Goal: Complete application form: Complete application form

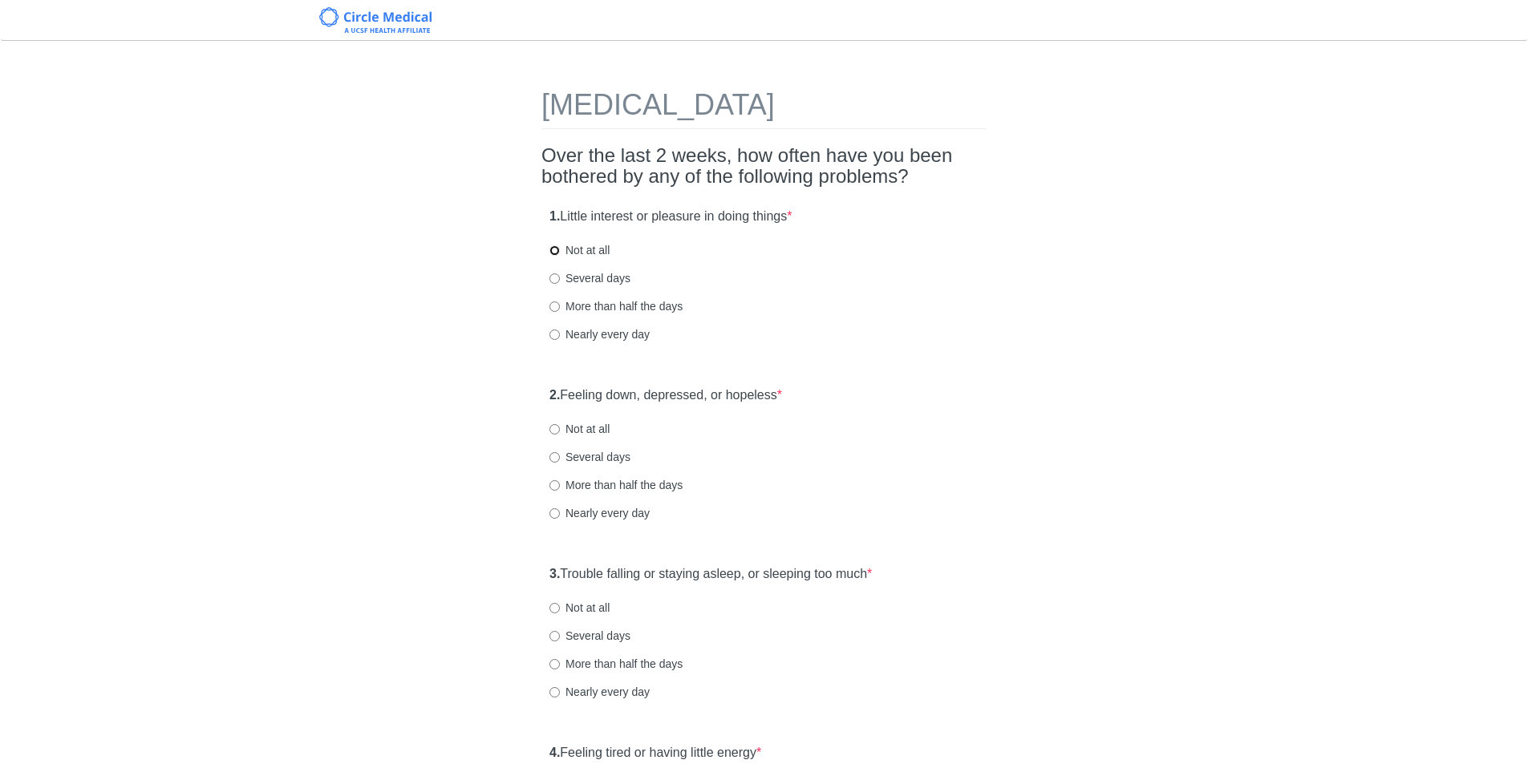
click at [553, 251] on input "Not at all" at bounding box center [554, 250] width 10 height 10
radio input "true"
click at [553, 424] on label "Not at all" at bounding box center [579, 429] width 60 height 16
click at [555, 428] on input "Not at all" at bounding box center [554, 429] width 10 height 10
radio input "true"
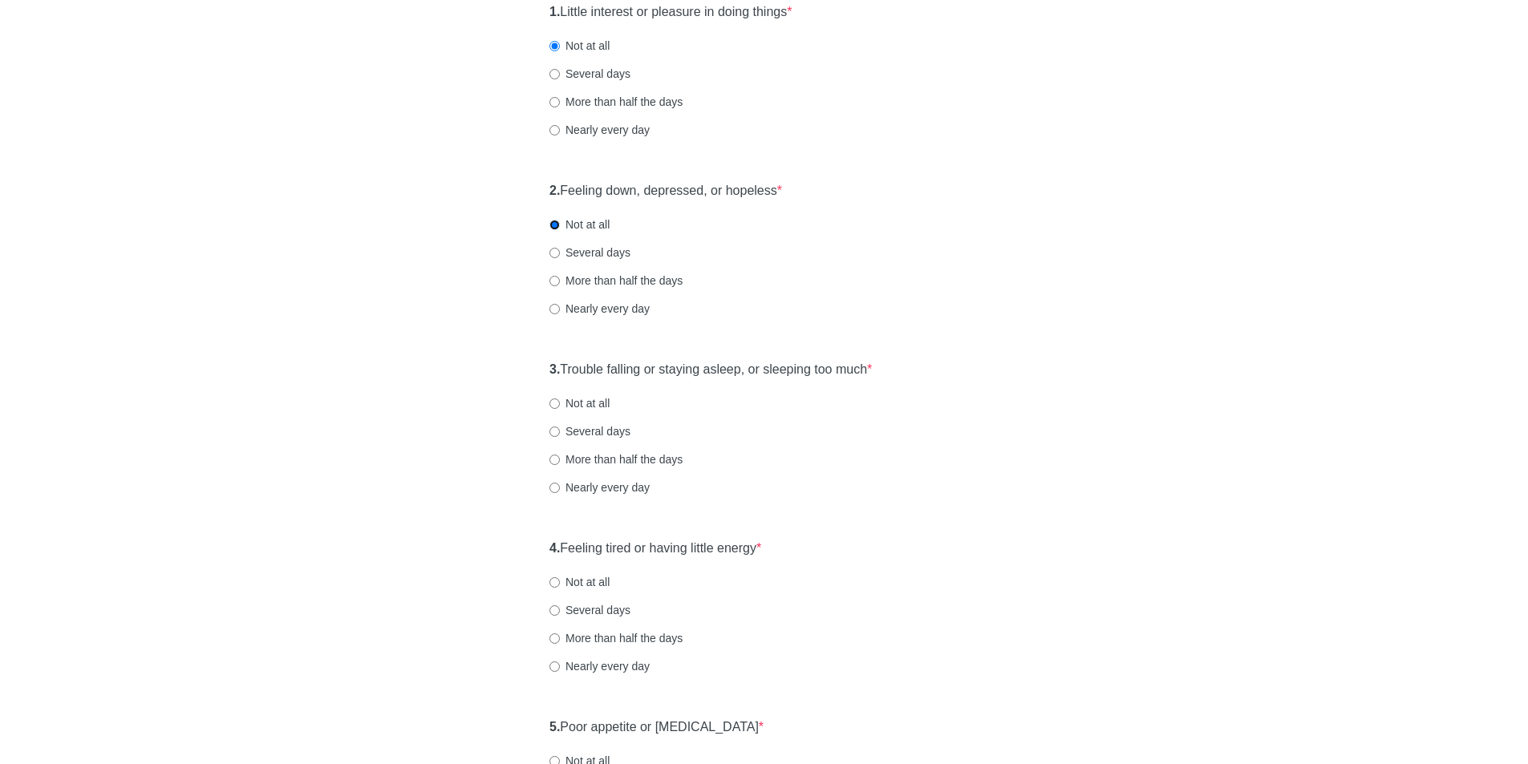
scroll to position [241, 0]
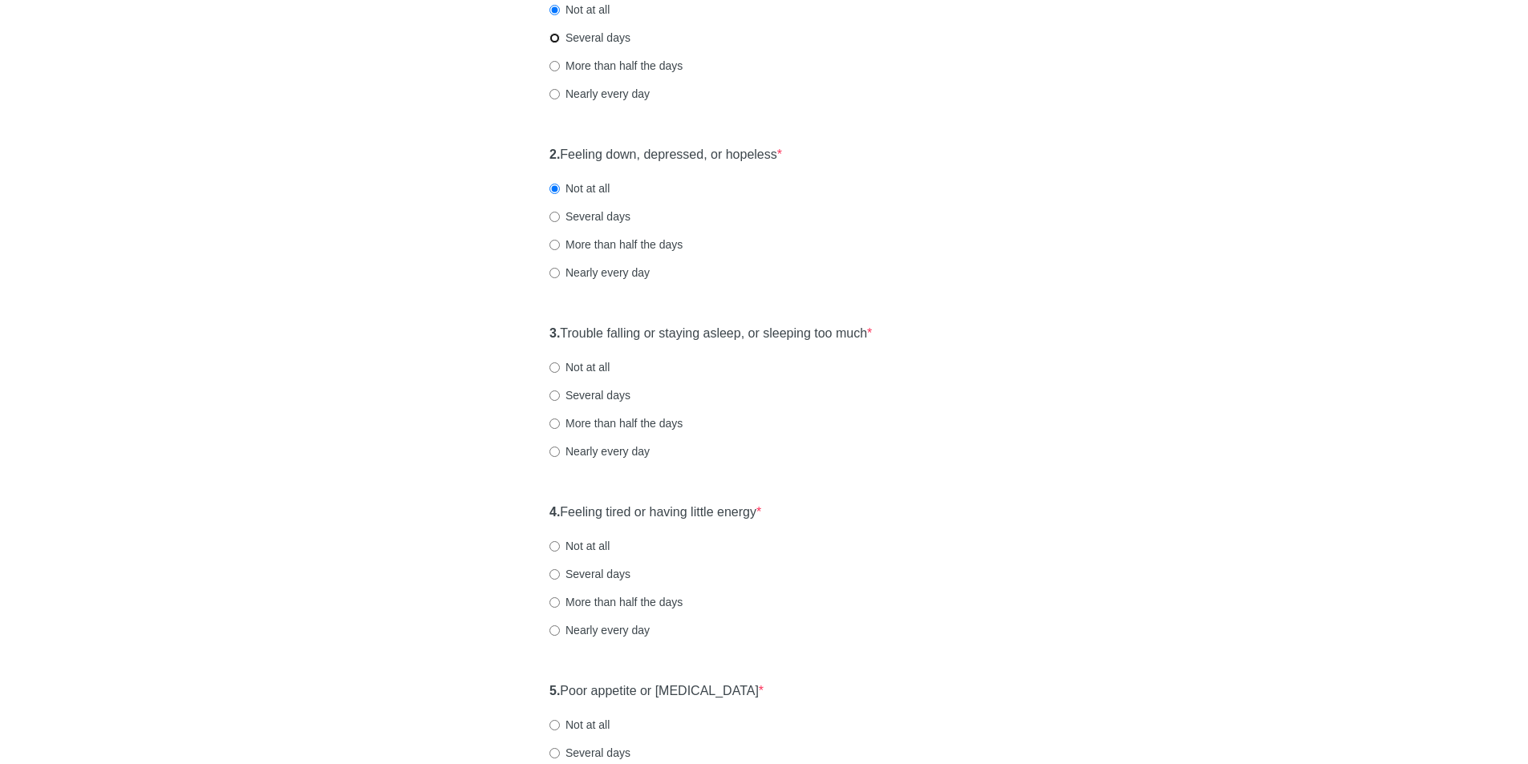
click at [554, 35] on input "Several days" at bounding box center [554, 38] width 10 height 10
radio input "true"
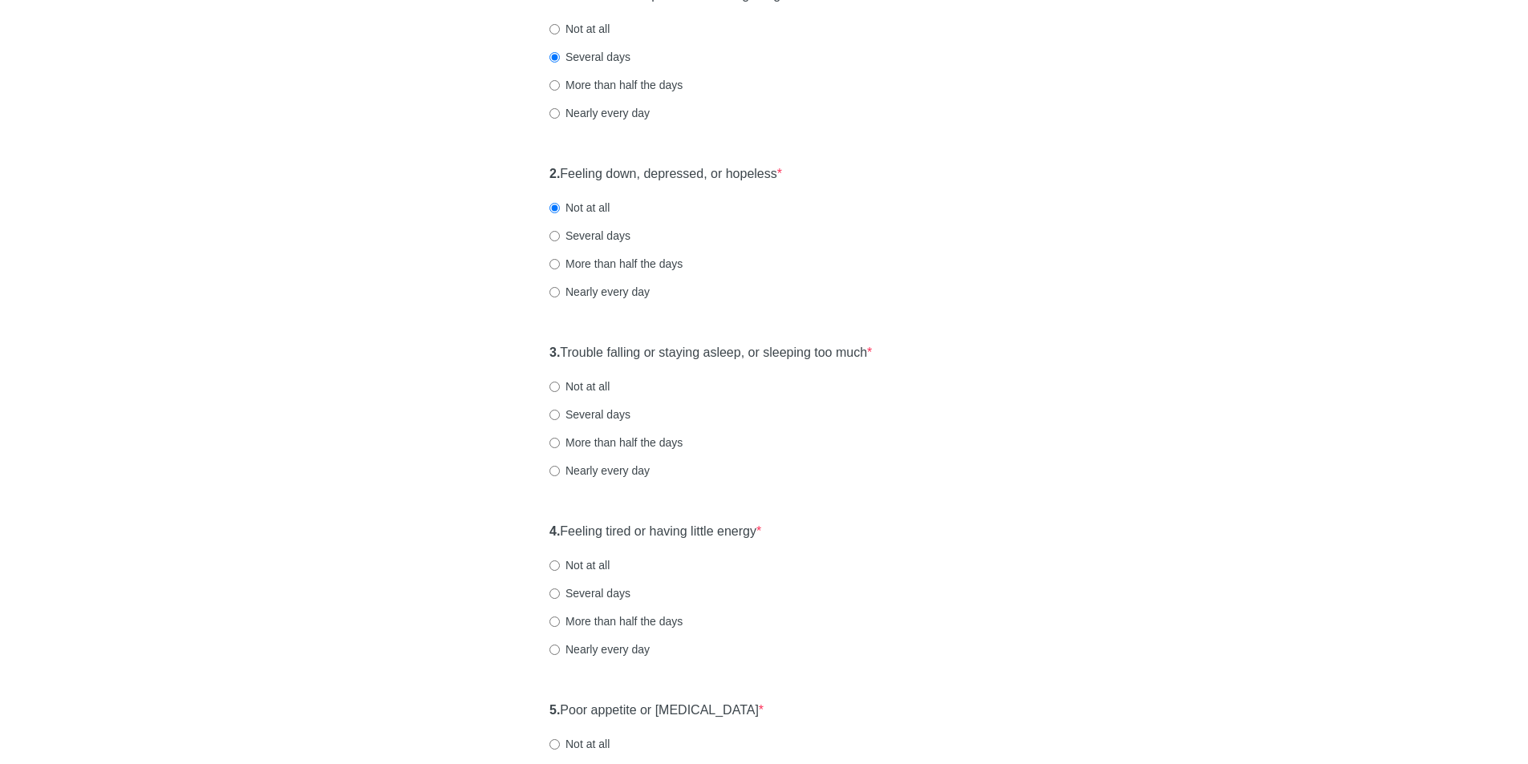
scroll to position [321, 0]
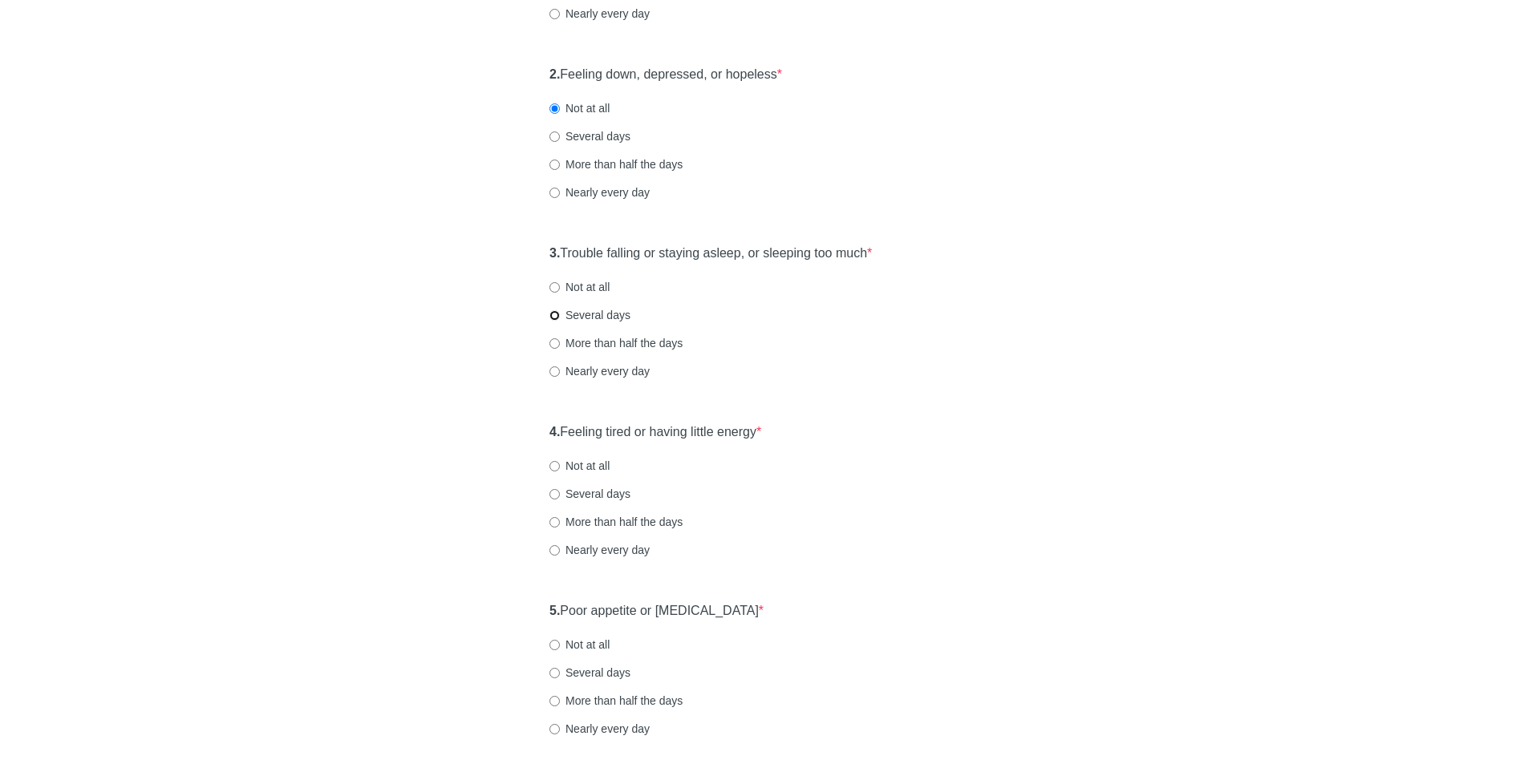
click at [555, 314] on input "Several days" at bounding box center [554, 315] width 10 height 10
radio input "true"
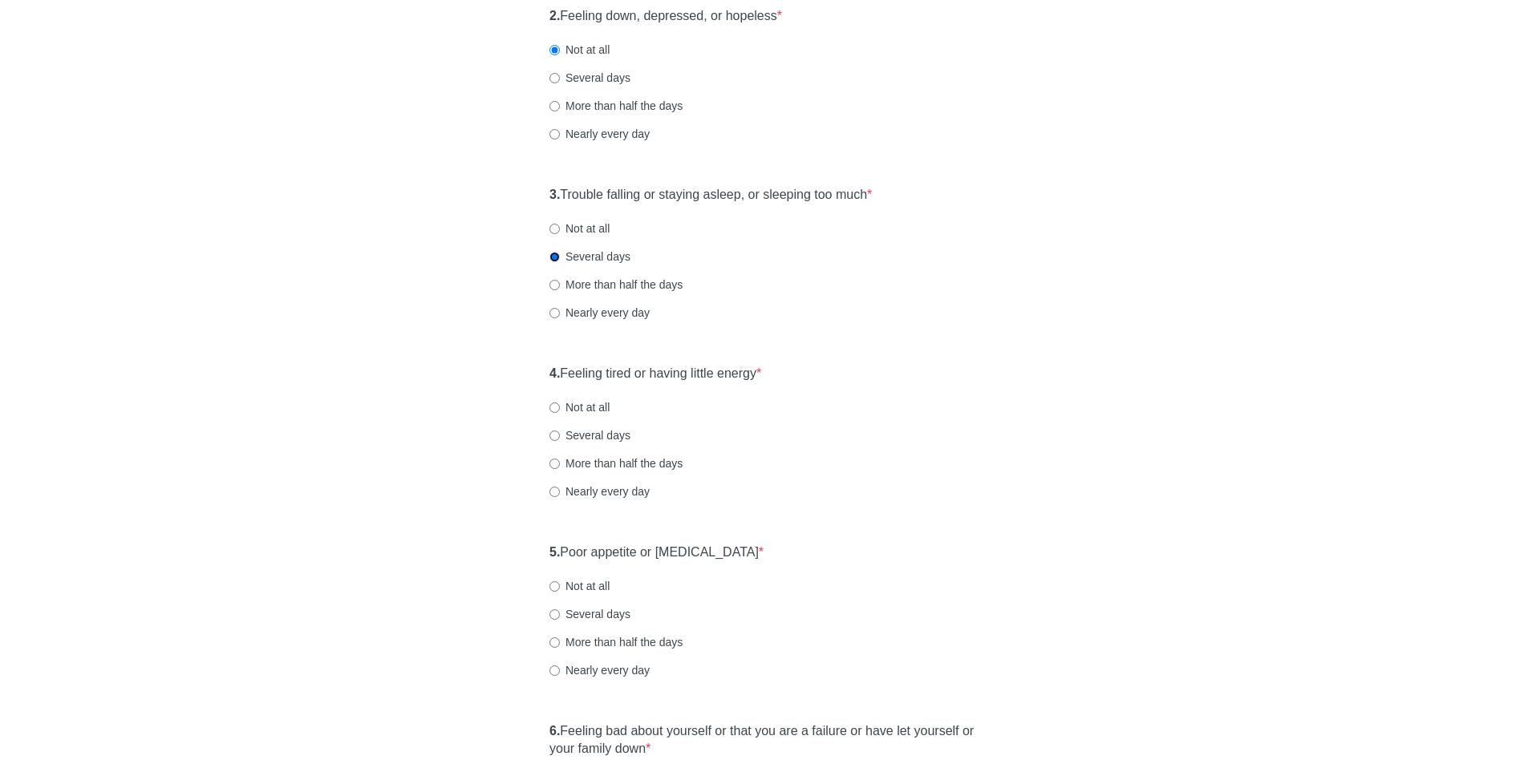
scroll to position [481, 0]
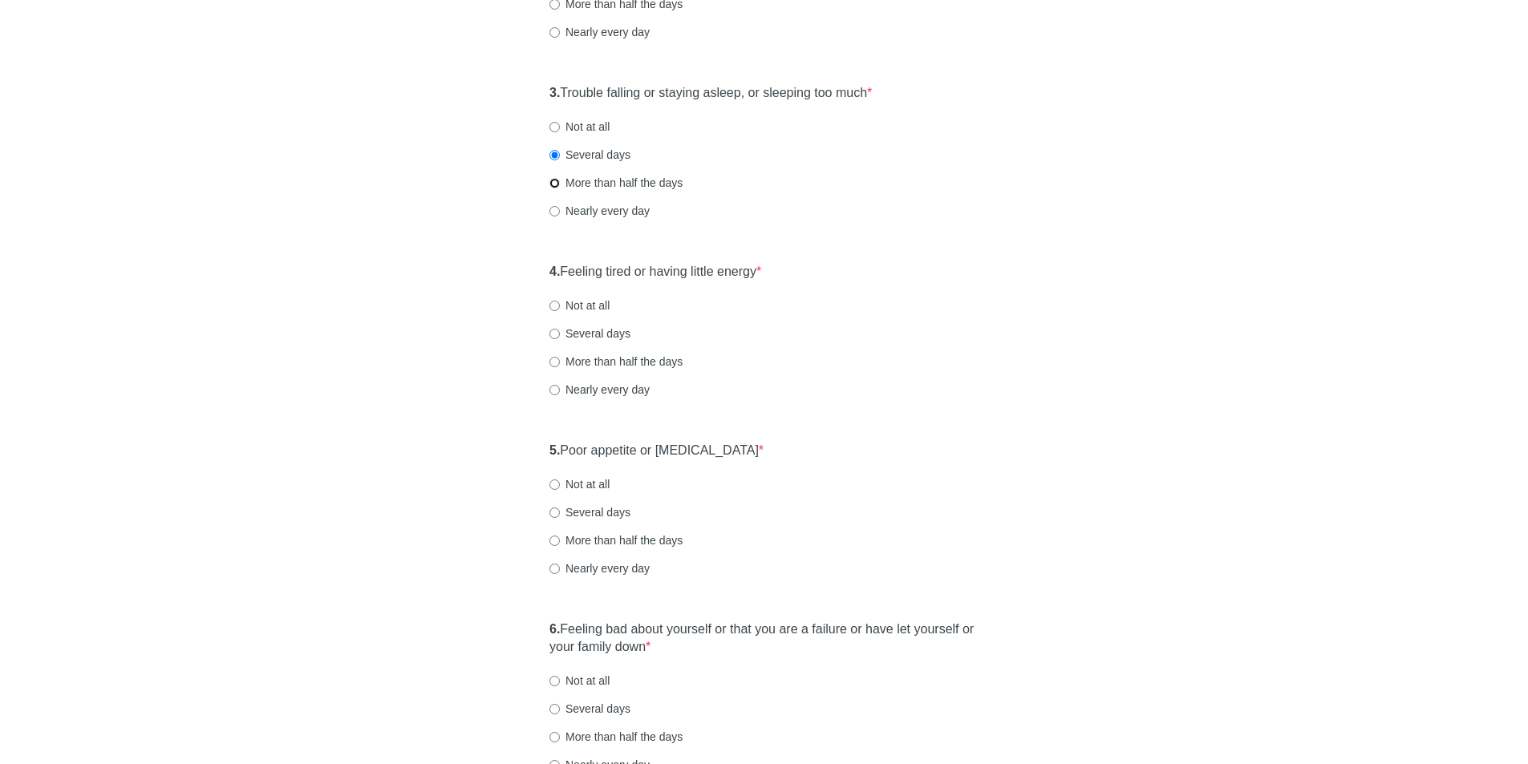
click at [557, 186] on input "More than half the days" at bounding box center [554, 183] width 10 height 10
radio input "true"
click at [554, 156] on input "Several days" at bounding box center [554, 155] width 10 height 10
radio input "true"
click at [549, 299] on label "Not at all" at bounding box center [579, 306] width 60 height 16
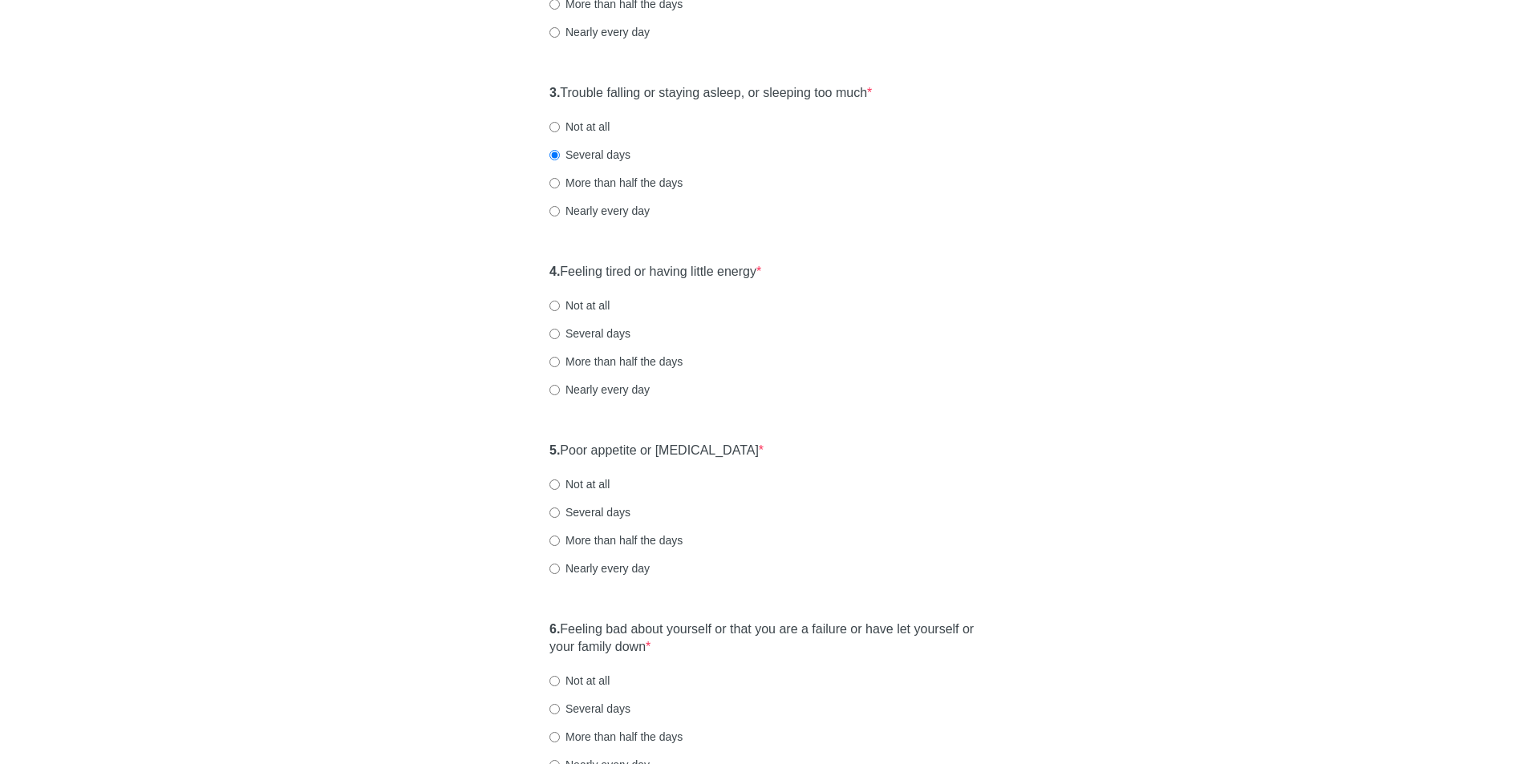
click at [549, 301] on input "Not at all" at bounding box center [554, 306] width 10 height 10
radio input "true"
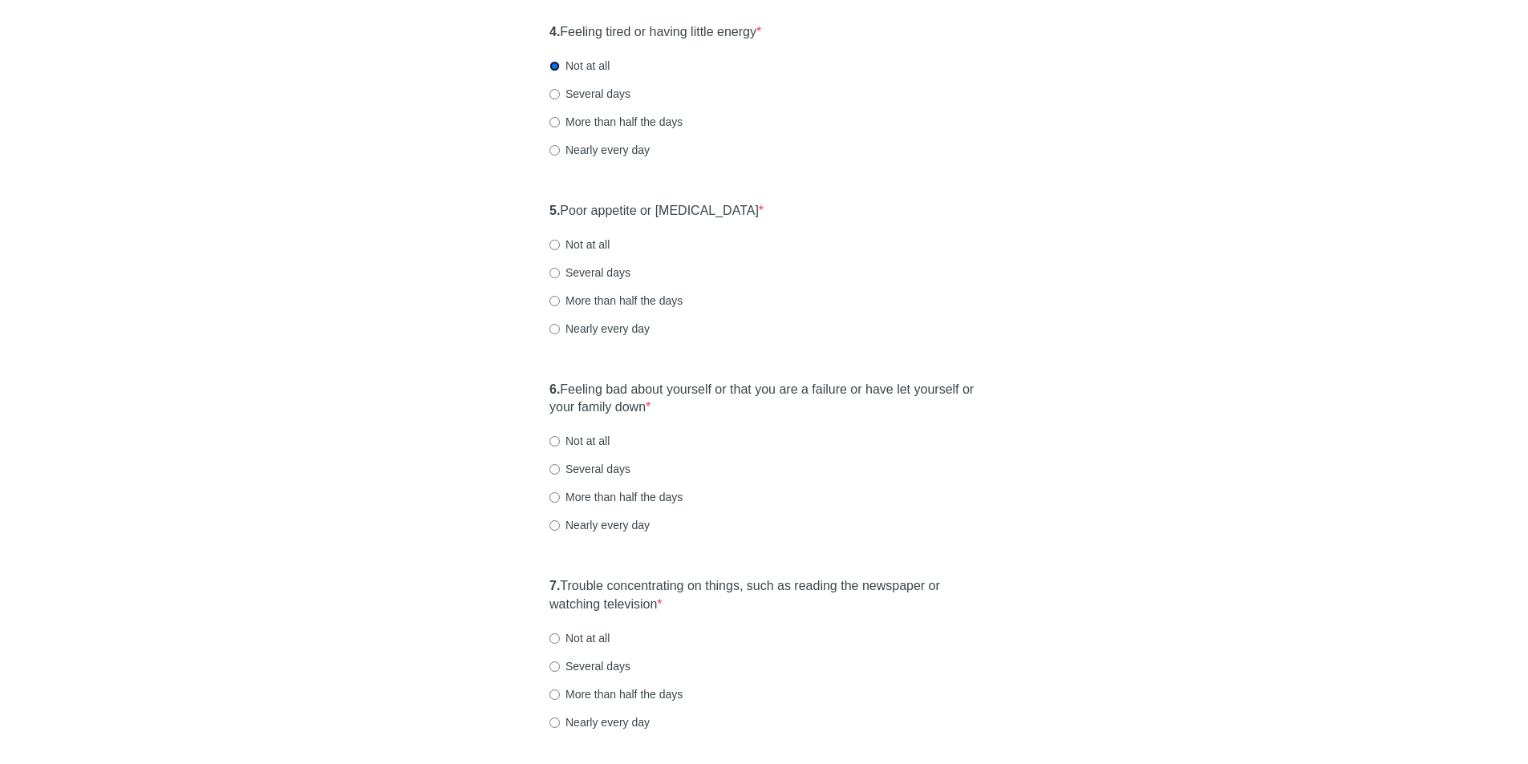
scroll to position [722, 0]
click at [557, 250] on label "Not at all" at bounding box center [579, 244] width 60 height 16
click at [557, 249] on input "Not at all" at bounding box center [554, 244] width 10 height 10
radio input "true"
click at [552, 272] on input "Several days" at bounding box center [554, 272] width 10 height 10
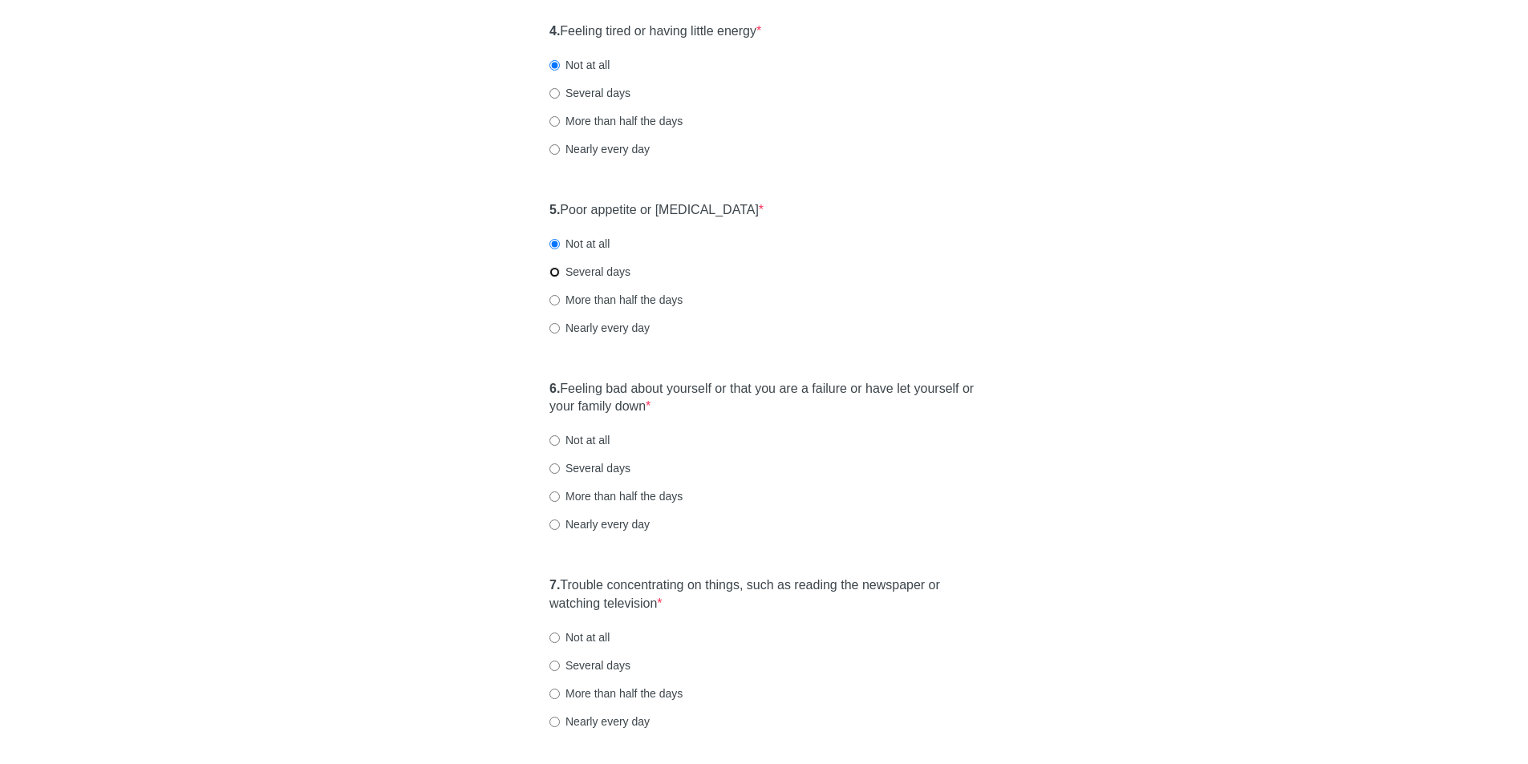
radio input "true"
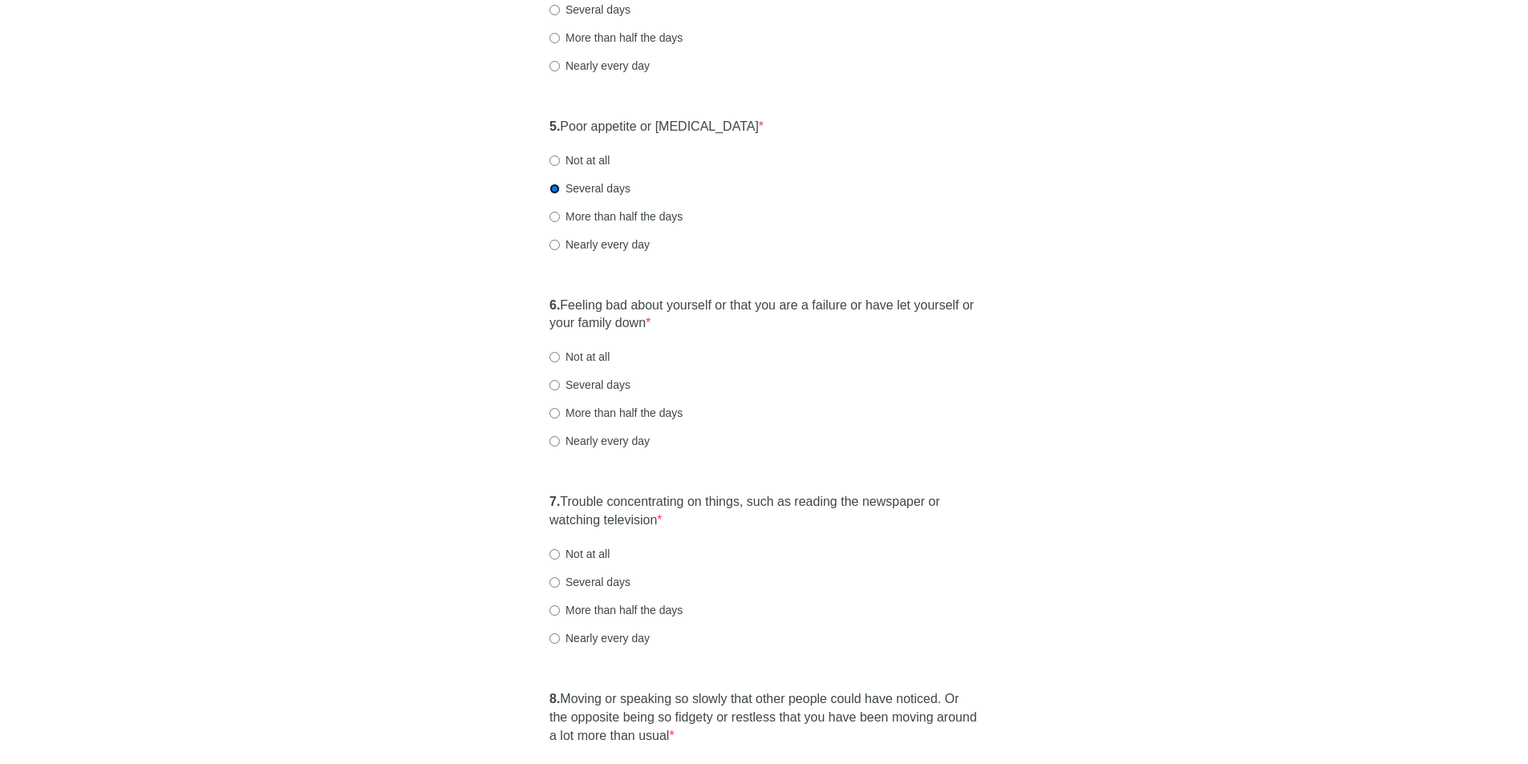
scroll to position [882, 0]
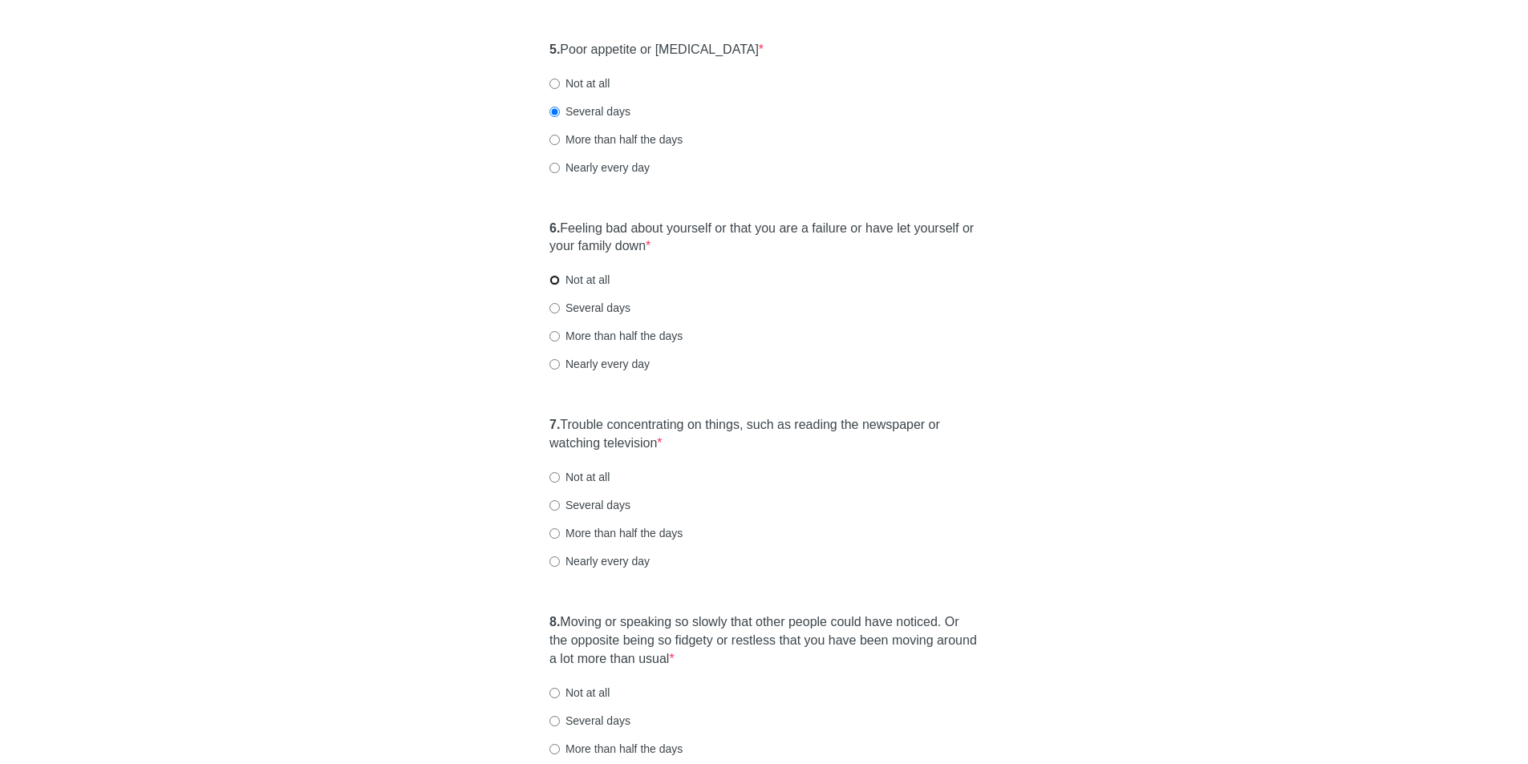
click at [553, 286] on label "Not at all" at bounding box center [579, 280] width 60 height 16
click at [553, 285] on input "Not at all" at bounding box center [554, 280] width 10 height 10
radio input "true"
click at [553, 479] on input "Not at all" at bounding box center [554, 477] width 10 height 10
radio input "true"
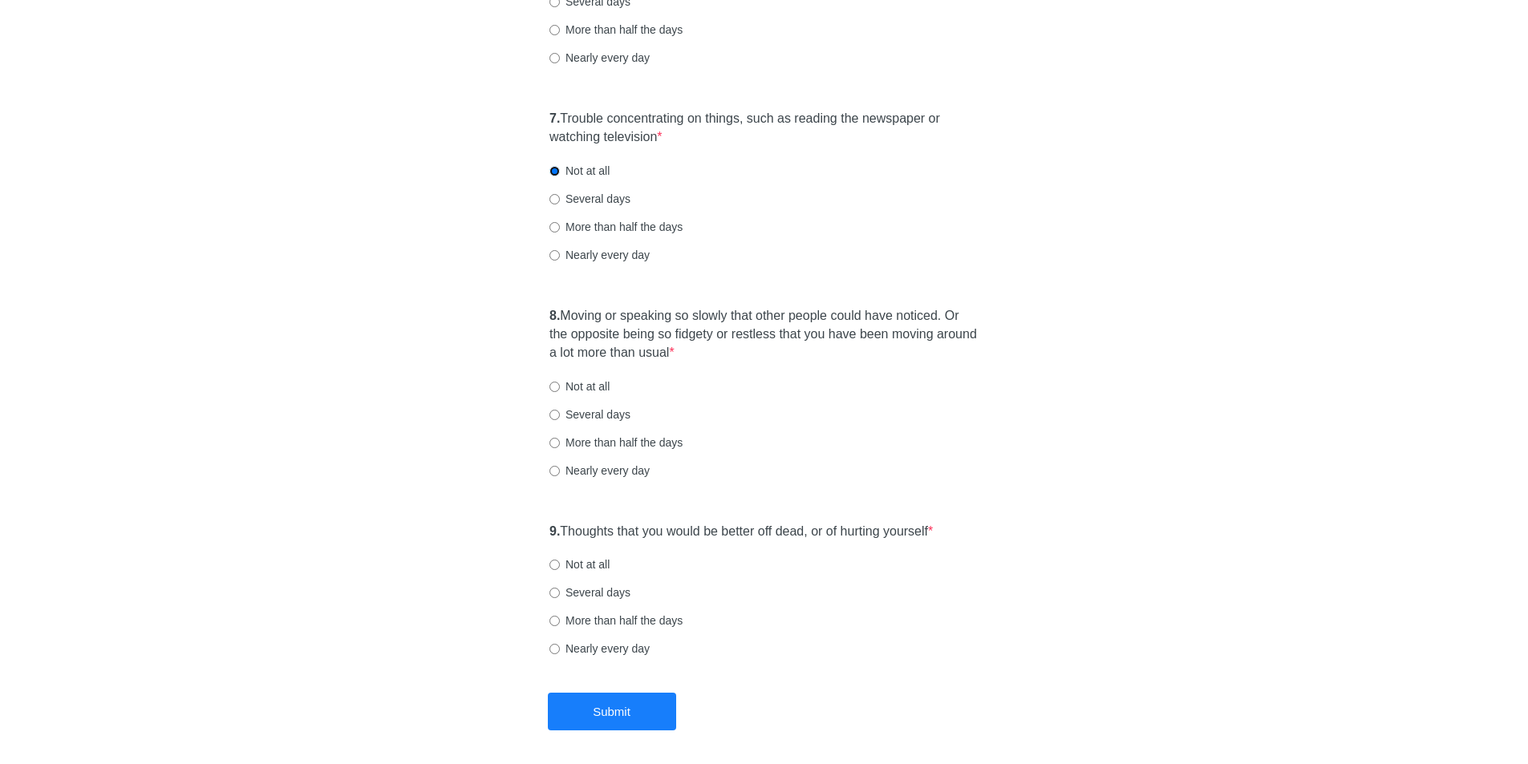
scroll to position [1203, 0]
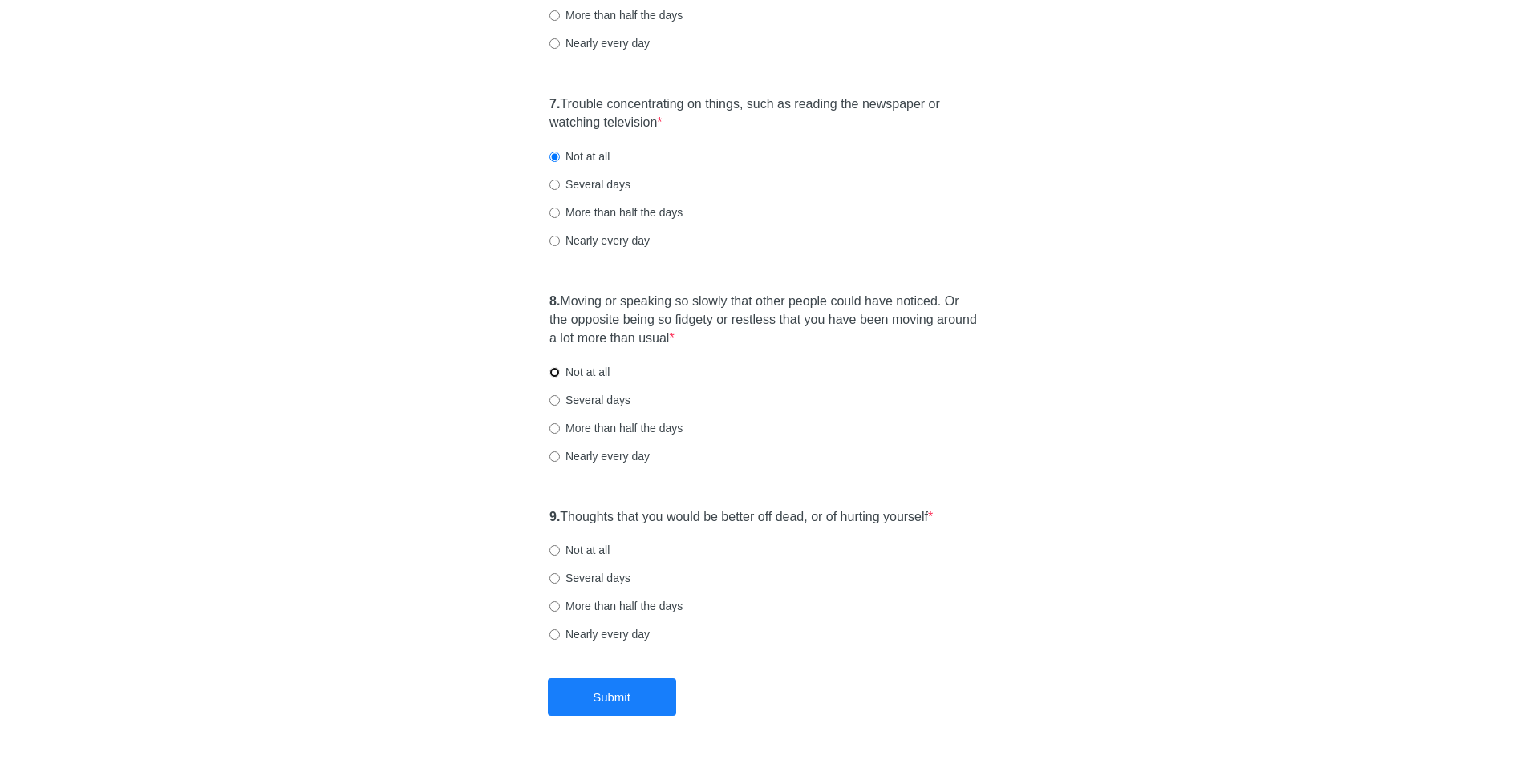
click at [553, 376] on input "Not at all" at bounding box center [554, 372] width 10 height 10
radio input "true"
click at [553, 550] on input "Not at all" at bounding box center [554, 550] width 10 height 10
radio input "true"
click at [636, 689] on button "Submit" at bounding box center [612, 697] width 128 height 38
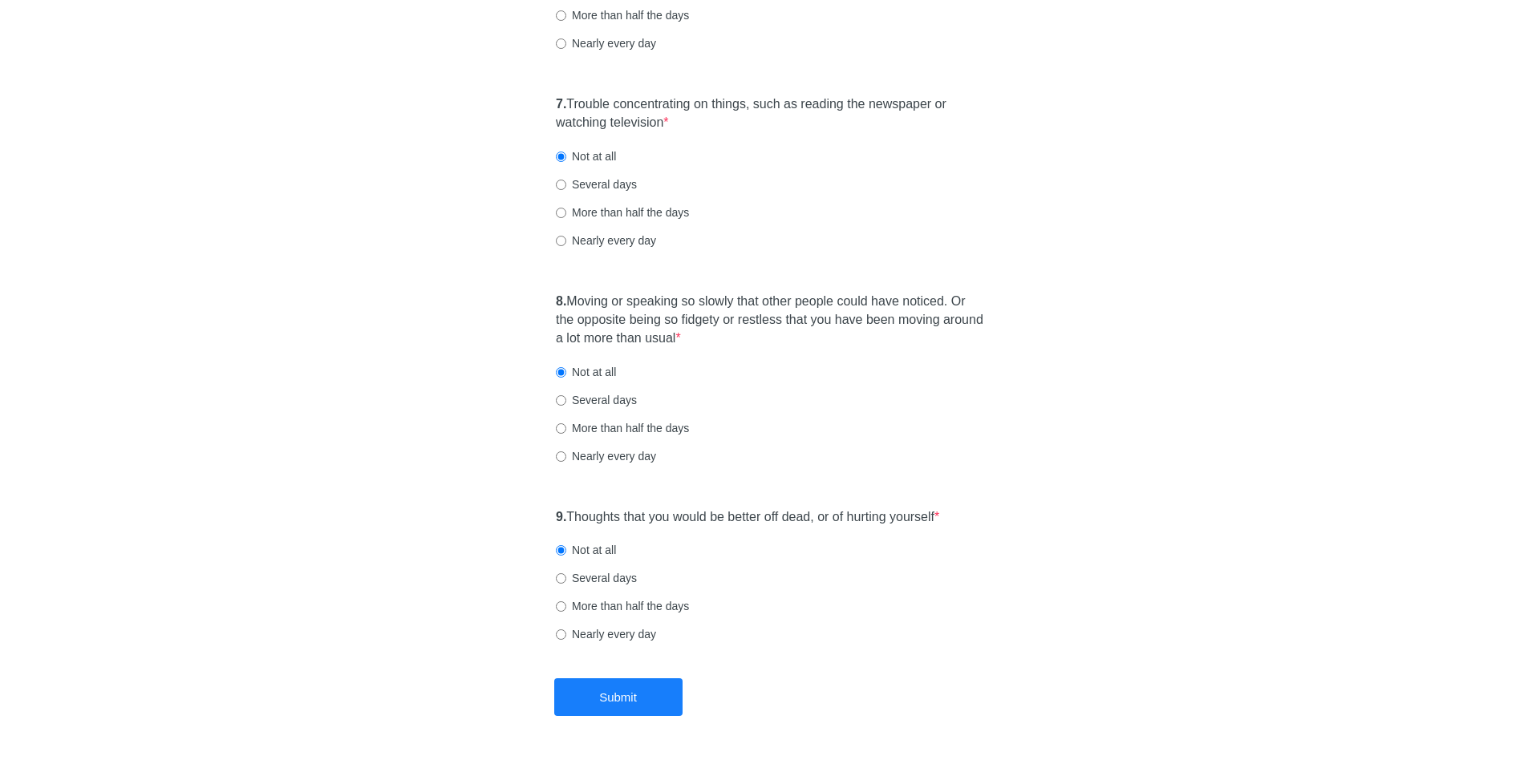
scroll to position [0, 0]
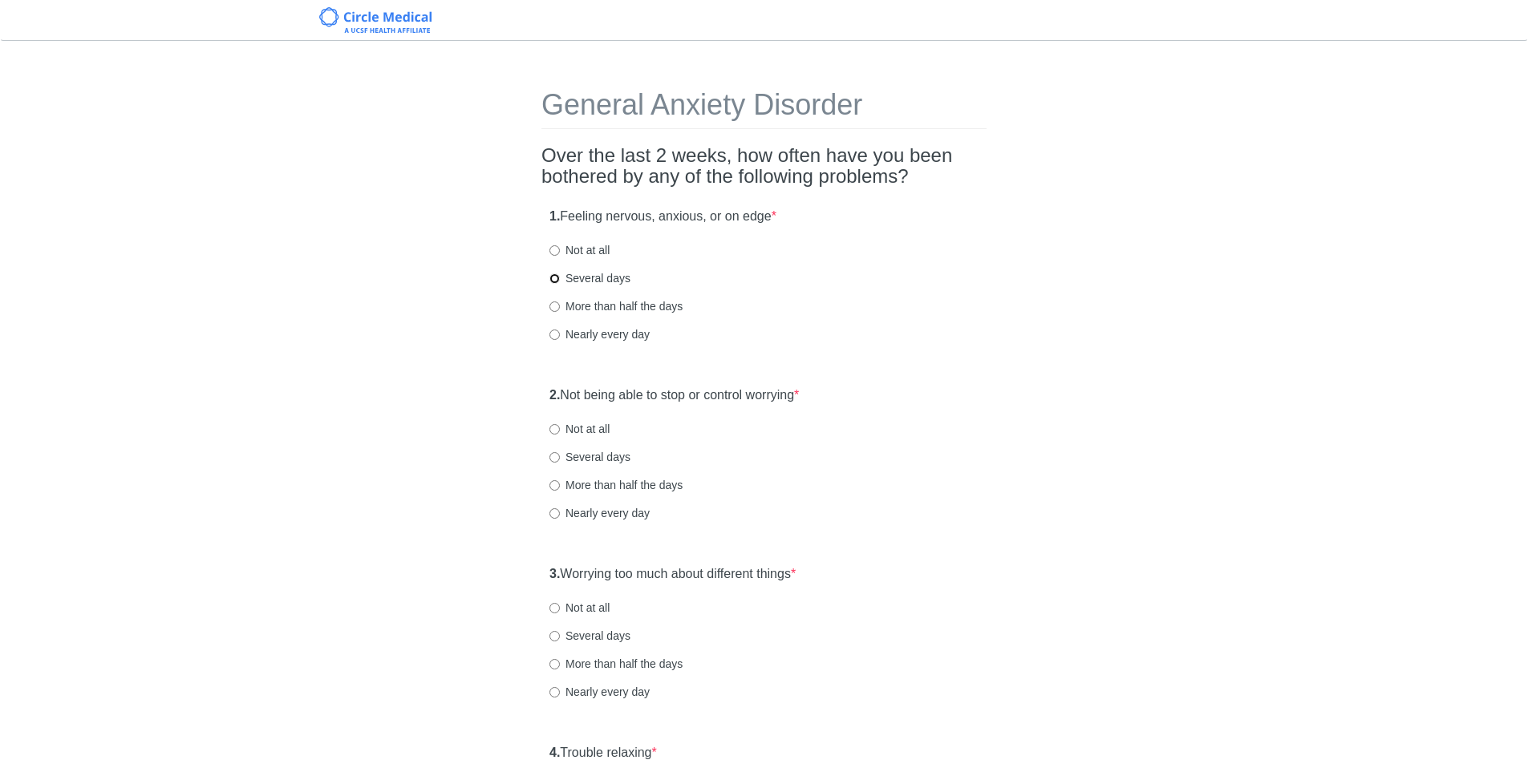
click at [556, 275] on input "Several days" at bounding box center [554, 278] width 10 height 10
radio input "true"
click at [557, 255] on input "Not at all" at bounding box center [554, 250] width 10 height 10
radio input "true"
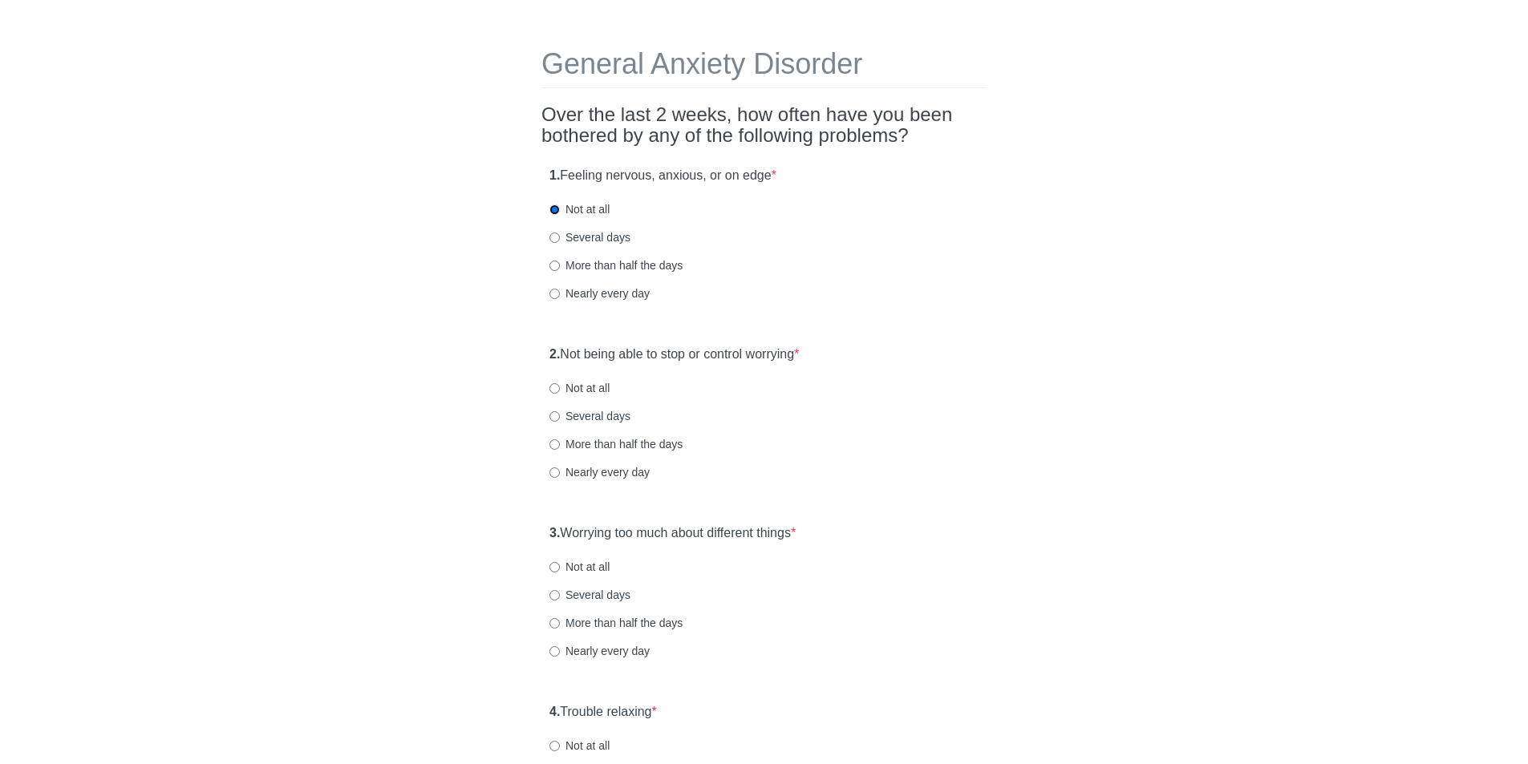
scroll to position [80, 0]
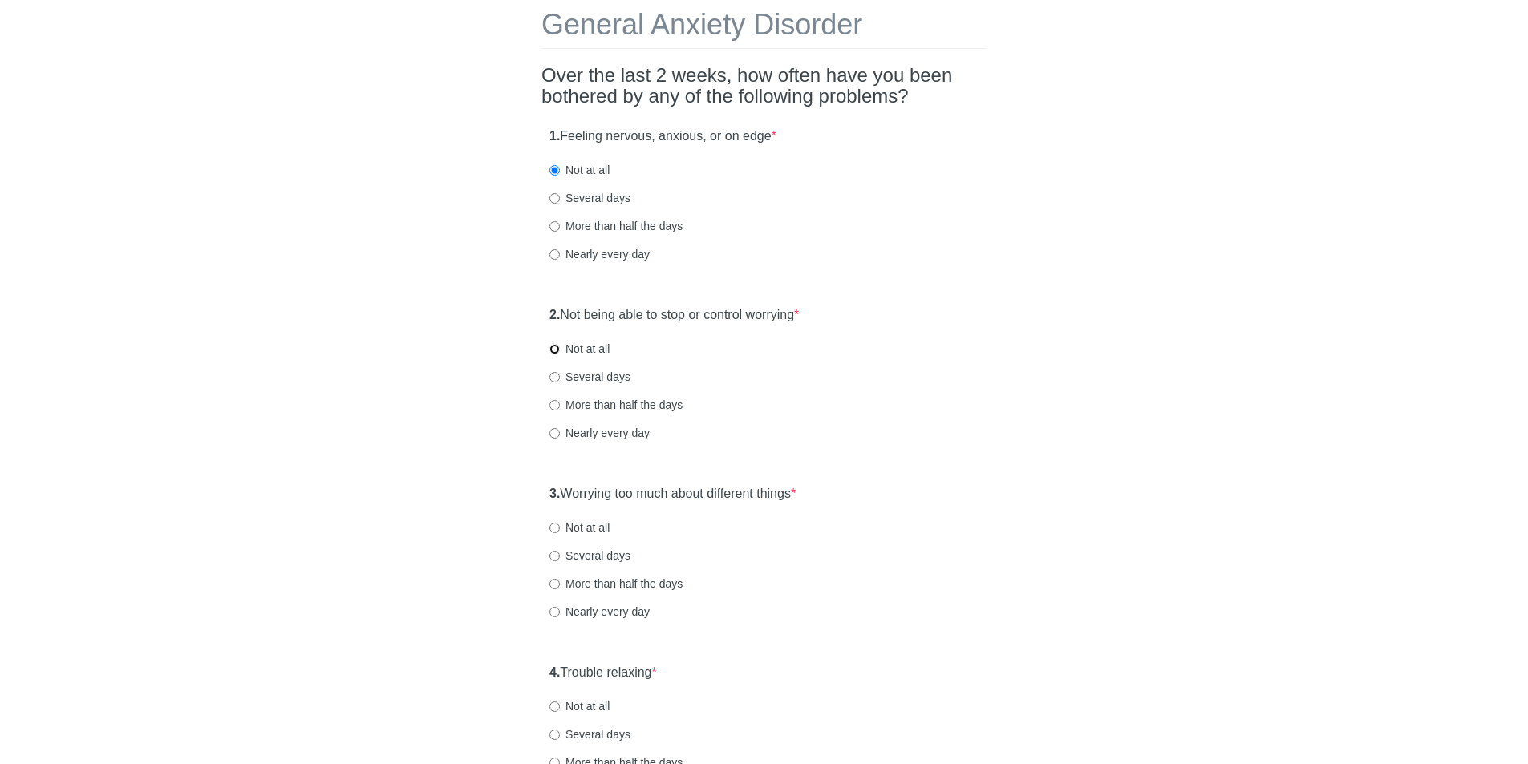
click at [553, 347] on input "Not at all" at bounding box center [554, 349] width 10 height 10
radio input "true"
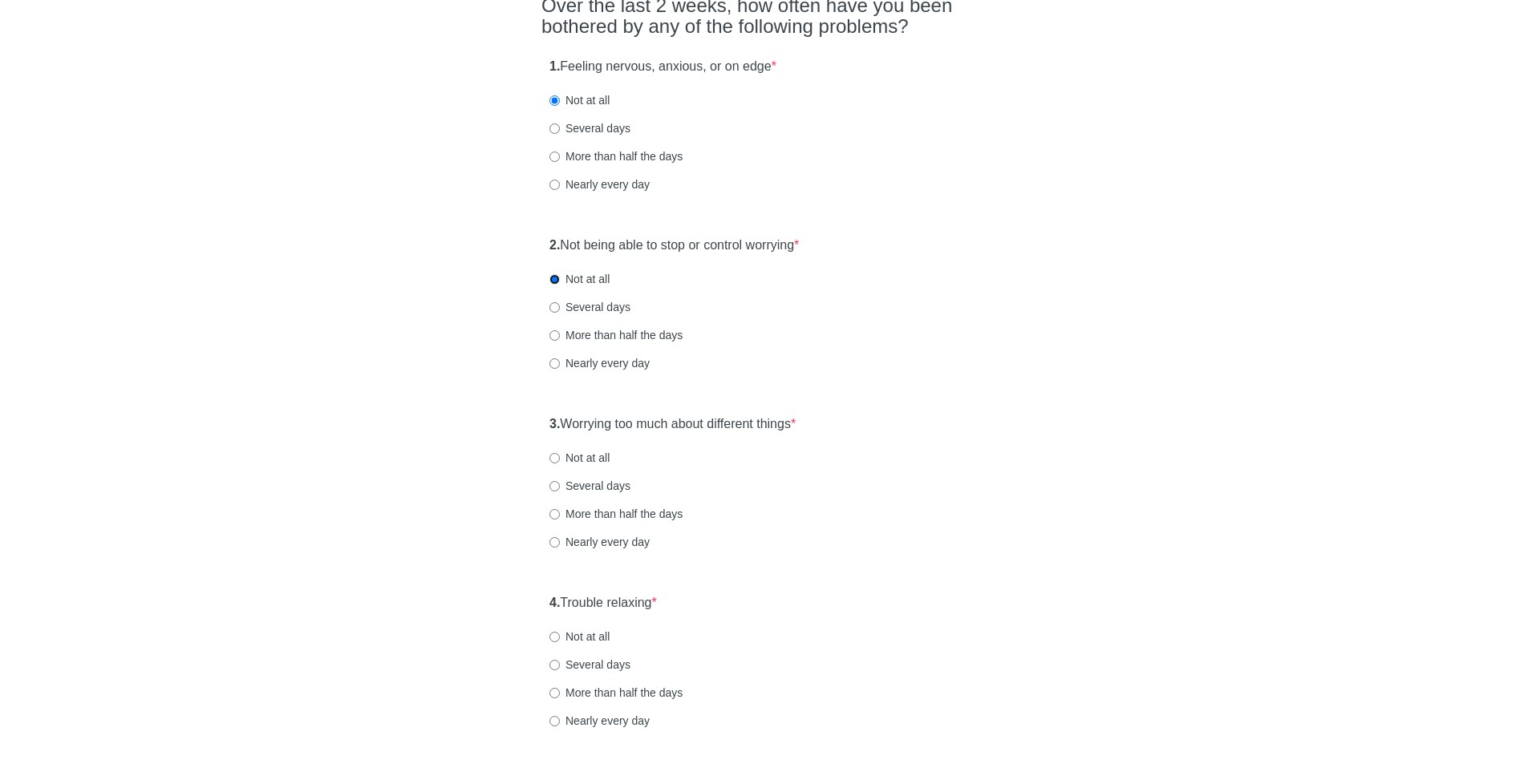
scroll to position [241, 0]
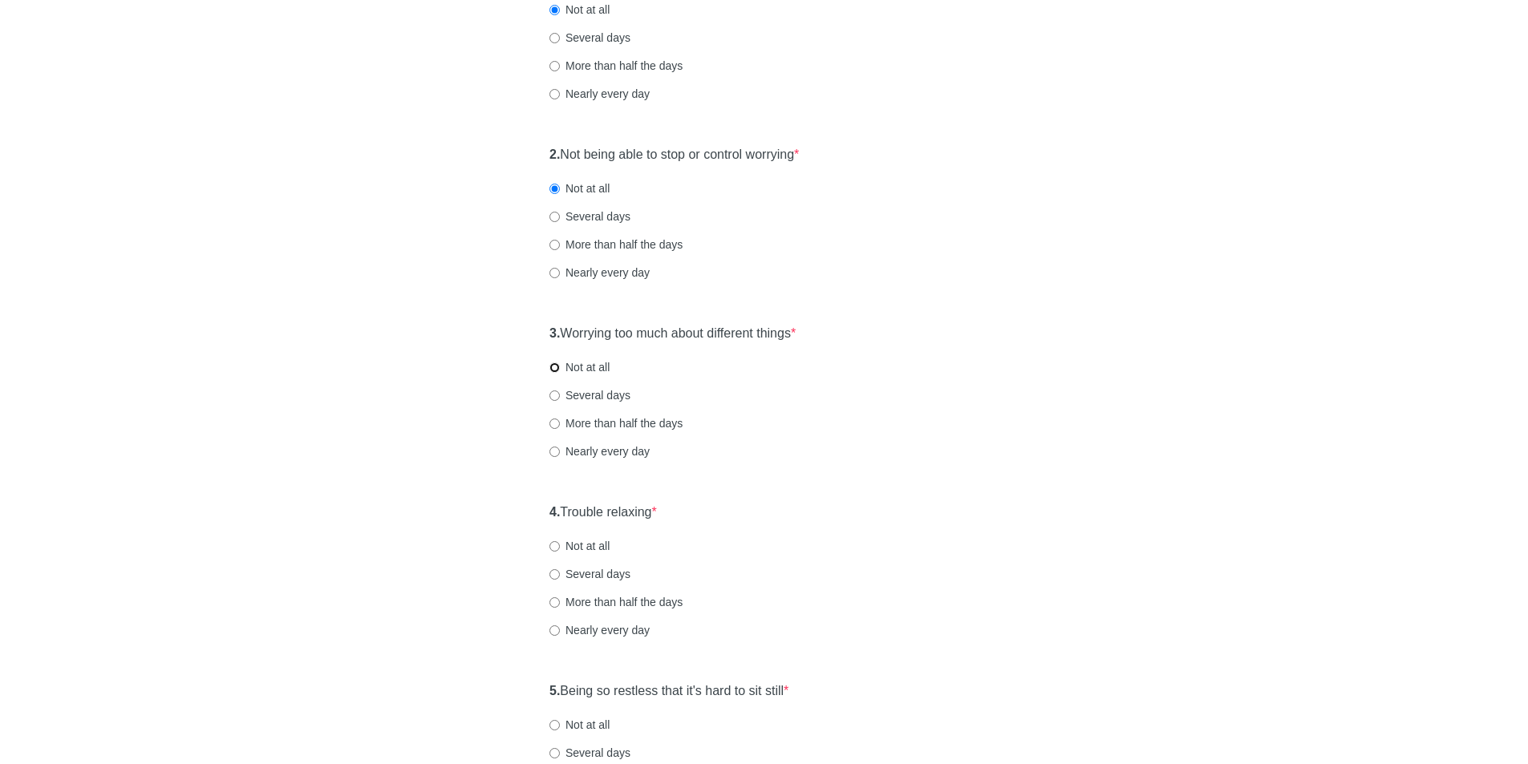
click at [555, 366] on input "Not at all" at bounding box center [554, 367] width 10 height 10
radio input "true"
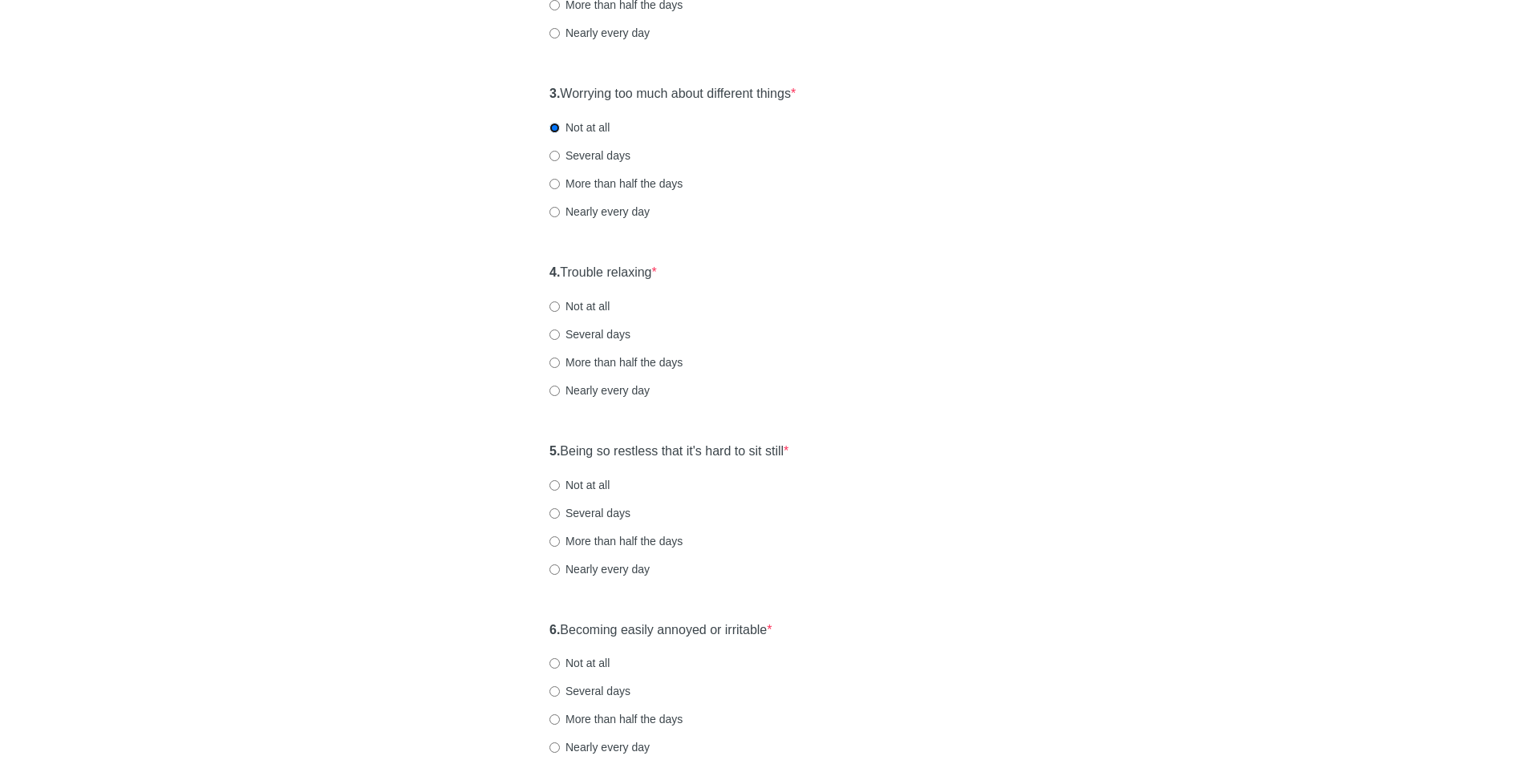
scroll to position [481, 0]
click at [551, 308] on input "Not at all" at bounding box center [554, 306] width 10 height 10
radio input "true"
click at [555, 485] on input "Not at all" at bounding box center [554, 485] width 10 height 10
radio input "true"
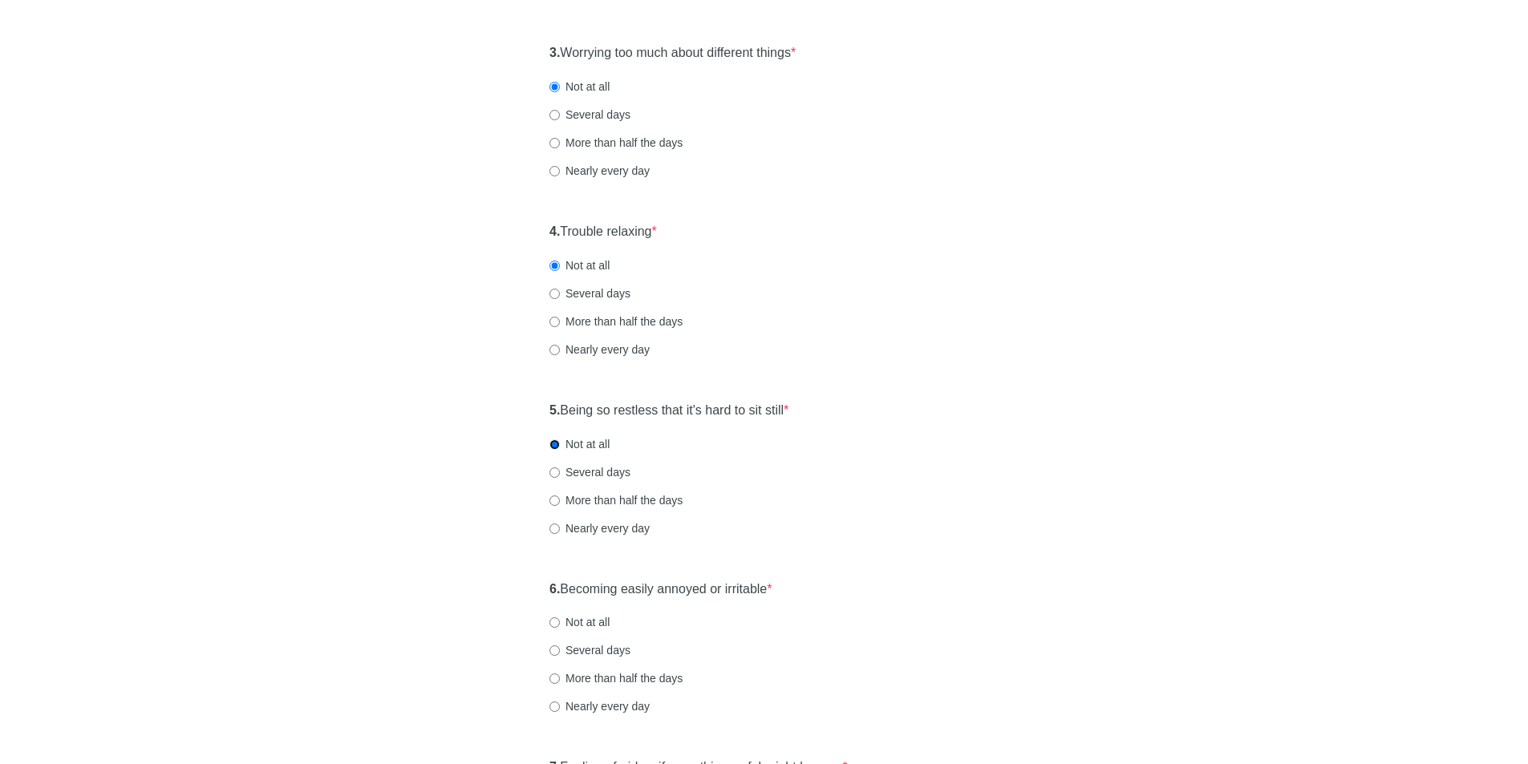
scroll to position [500, 0]
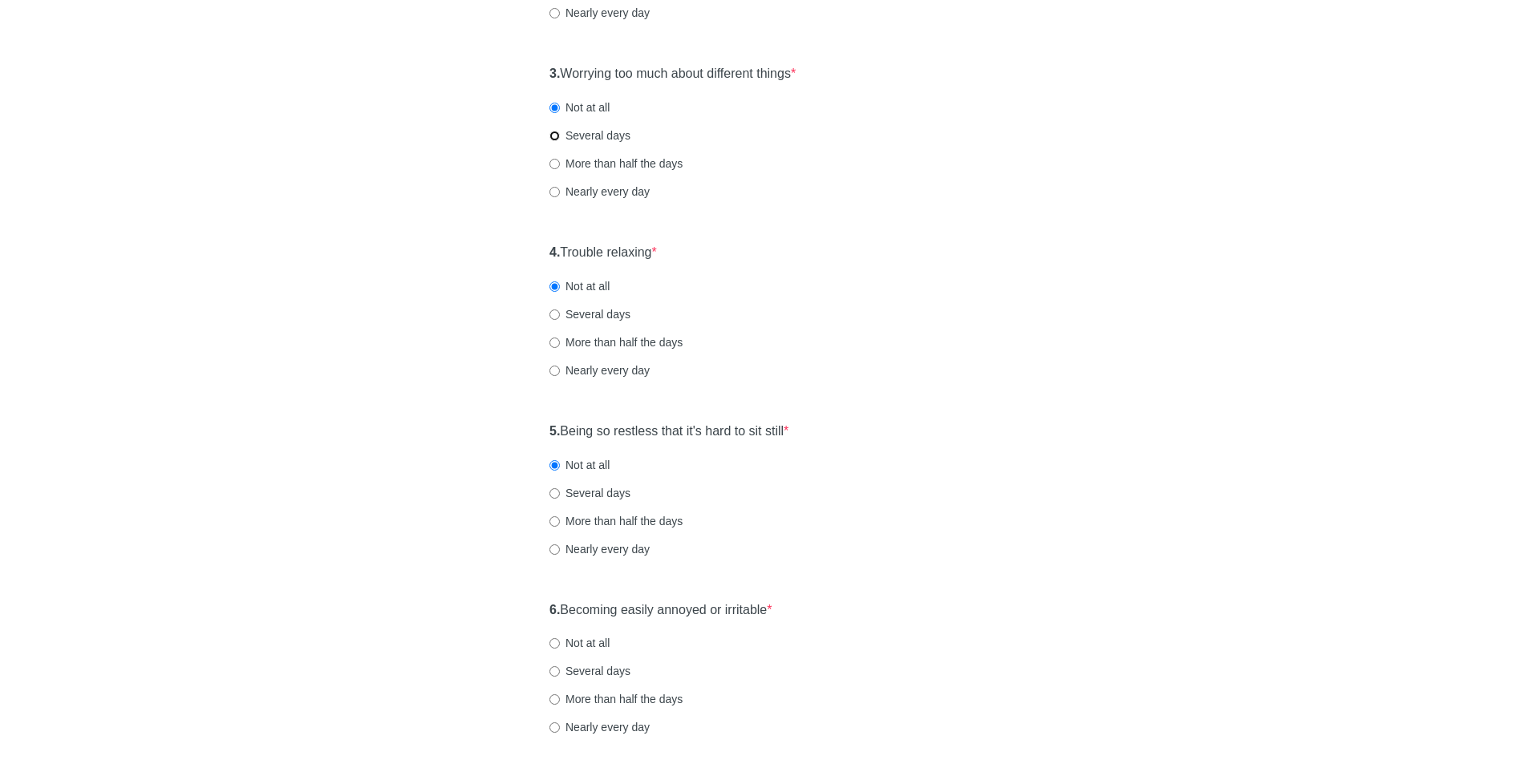
click at [553, 135] on input "Several days" at bounding box center [554, 136] width 10 height 10
radio input "true"
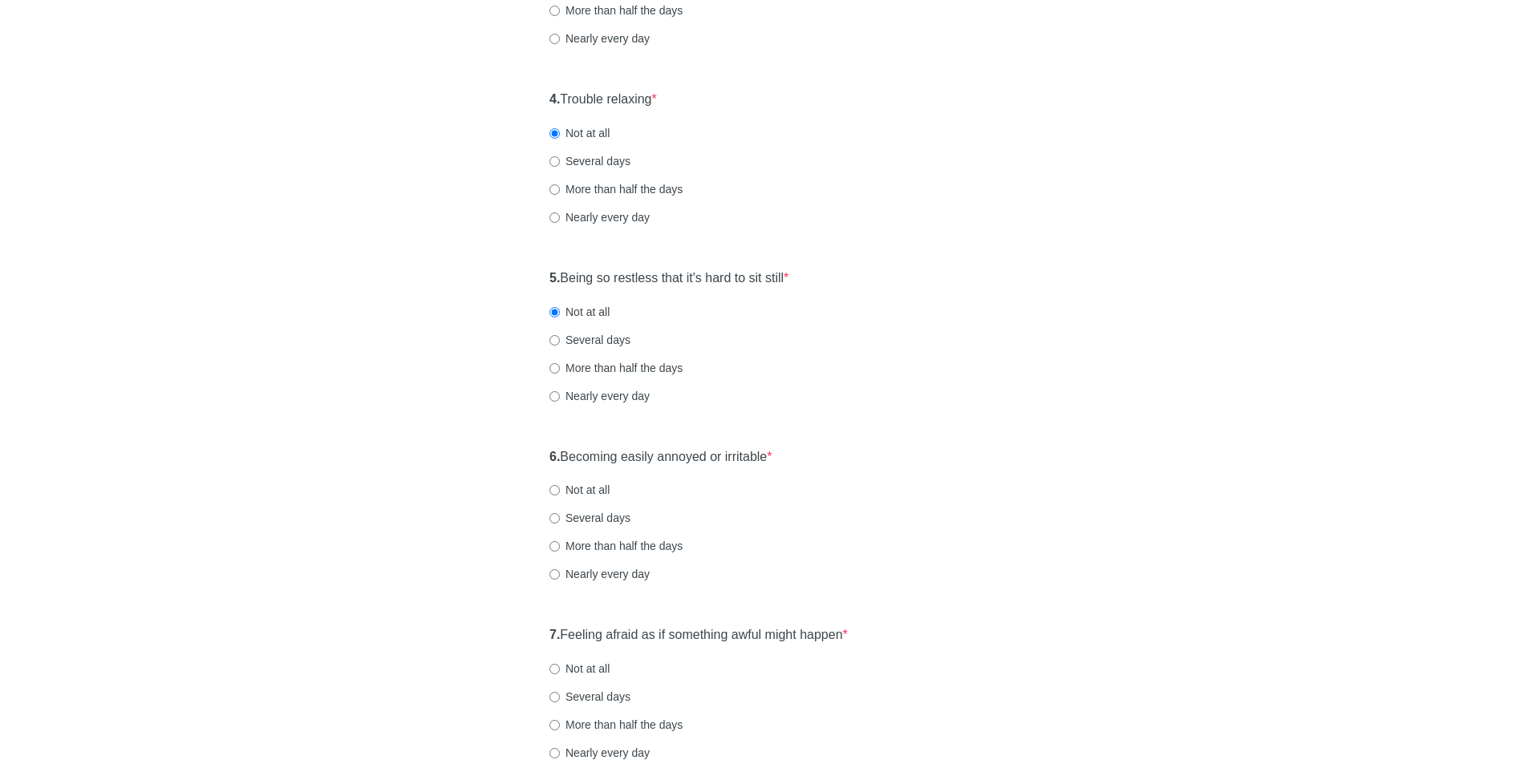
scroll to position [661, 0]
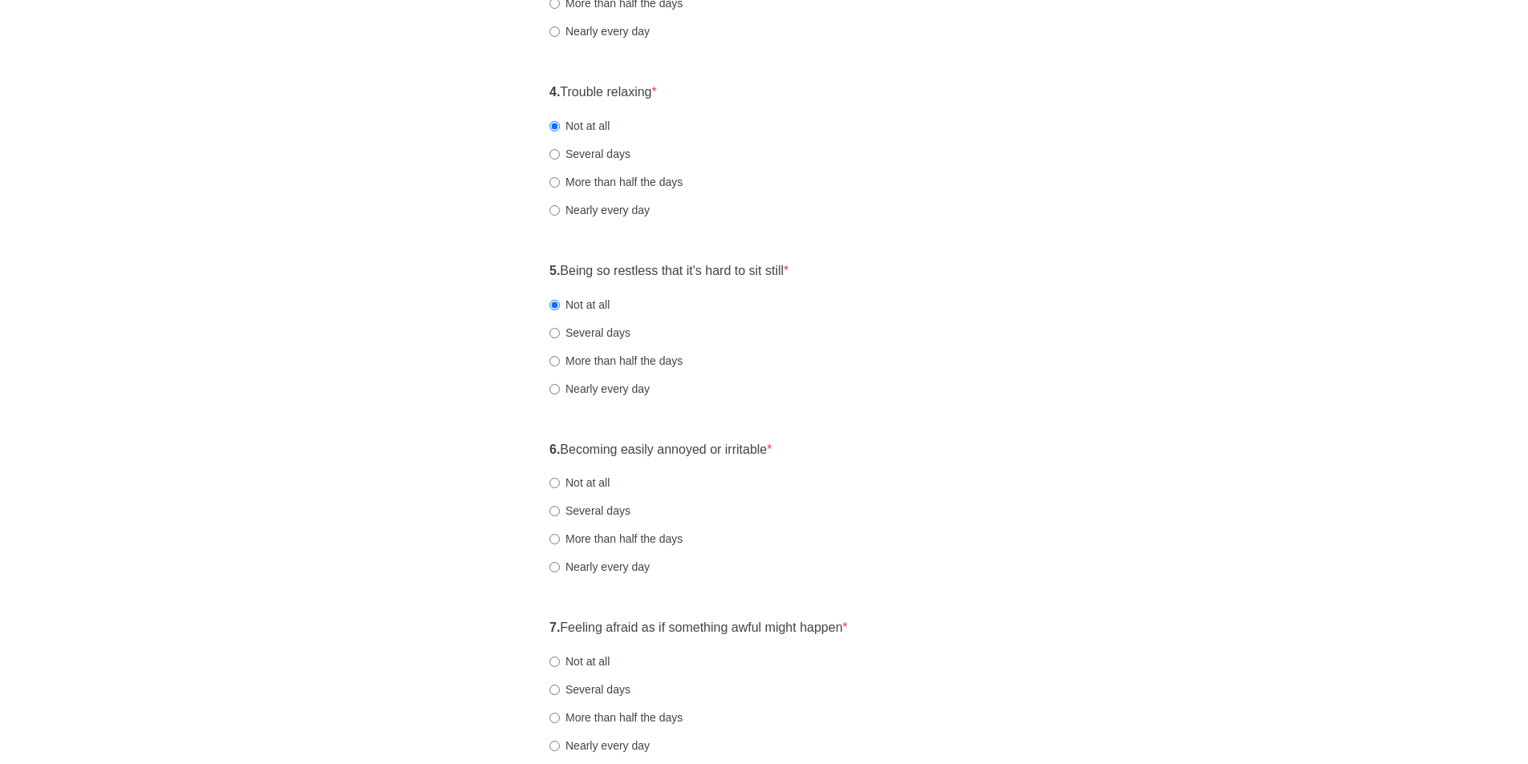
click at [560, 508] on label "Several days" at bounding box center [589, 511] width 81 height 16
click at [560, 508] on input "Several days" at bounding box center [554, 511] width 10 height 10
radio input "true"
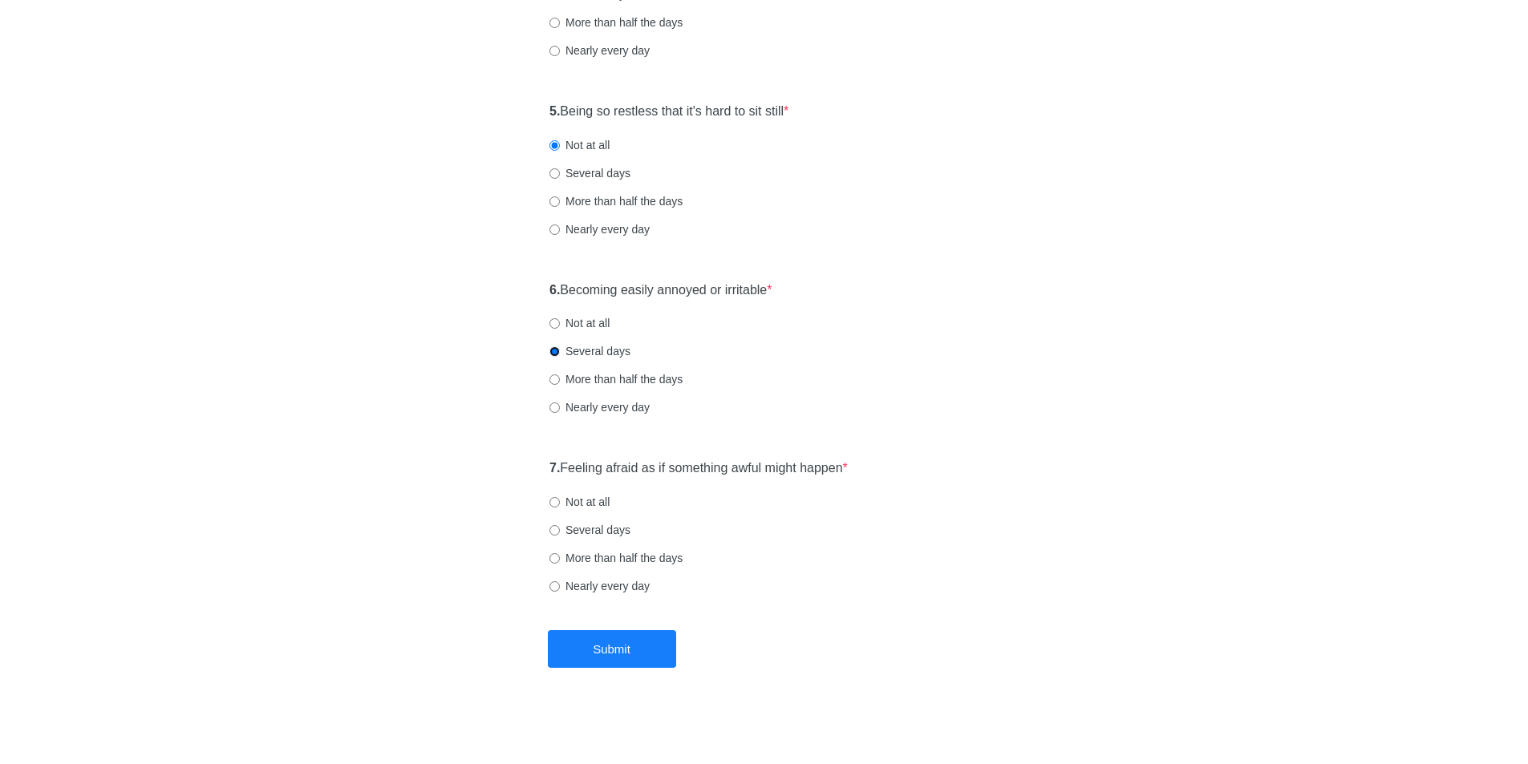
scroll to position [821, 0]
click at [552, 318] on input "Not at all" at bounding box center [554, 323] width 10 height 10
radio input "true"
click at [560, 501] on label "Not at all" at bounding box center [579, 501] width 60 height 16
click at [560, 501] on input "Not at all" at bounding box center [554, 501] width 10 height 10
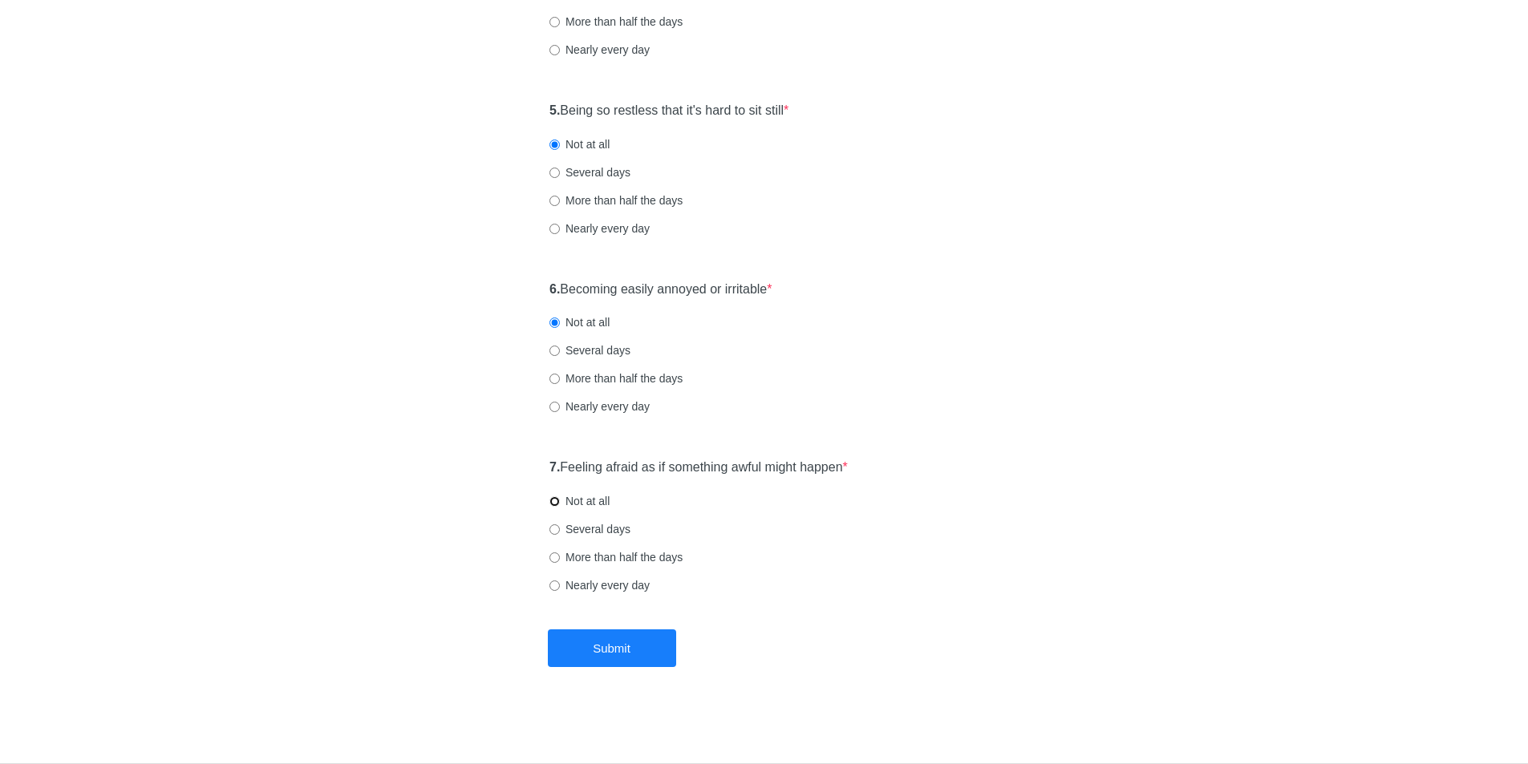
radio input "true"
click at [623, 642] on button "Submit" at bounding box center [612, 649] width 128 height 38
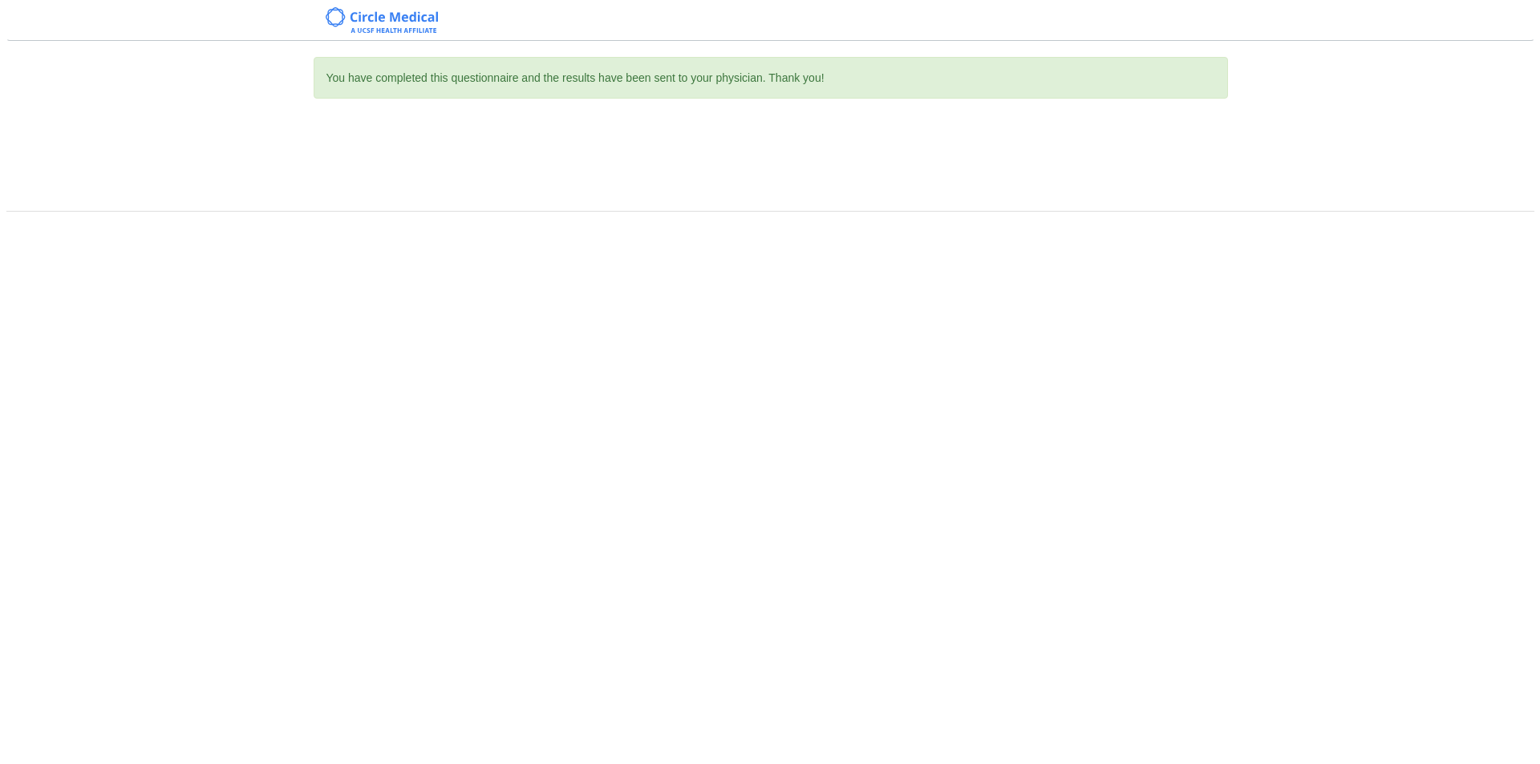
scroll to position [0, 0]
